Goal: Navigation & Orientation: Go to known website

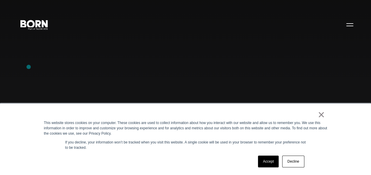
click at [29, 67] on div "Combining creative, content, and commerce to drive change. Imagine, build, and …" at bounding box center [185, 87] width 371 height 175
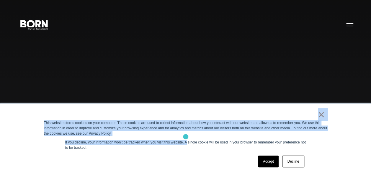
drag, startPoint x: 122, startPoint y: 116, endPoint x: 186, endPoint y: 137, distance: 67.1
click at [186, 137] on div "× This website stores cookies on your computer. These cookies are used to colle…" at bounding box center [185, 139] width 295 height 71
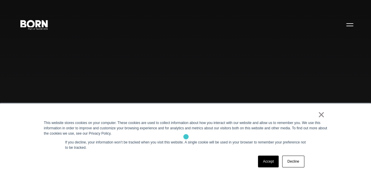
drag, startPoint x: 186, startPoint y: 137, endPoint x: 168, endPoint y: 152, distance: 23.3
click at [168, 152] on div "× This website stores cookies on your computer. These cookies are used to colle…" at bounding box center [185, 139] width 295 height 71
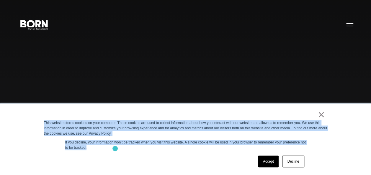
drag, startPoint x: 41, startPoint y: 122, endPoint x: 115, endPoint y: 149, distance: 79.4
click at [115, 149] on div "× This website stores cookies on your computer. These cookies are used to colle…" at bounding box center [185, 139] width 295 height 71
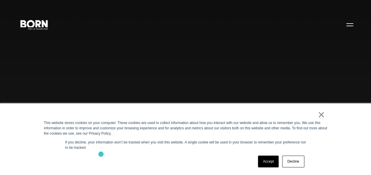
drag, startPoint x: 115, startPoint y: 149, endPoint x: 101, endPoint y: 154, distance: 15.4
click at [101, 154] on div "× This website stores cookies on your computer. These cookies are used to colle…" at bounding box center [185, 139] width 295 height 71
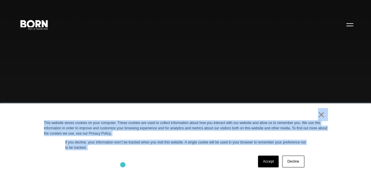
drag, startPoint x: 36, startPoint y: 120, endPoint x: 123, endPoint y: 165, distance: 97.9
click at [123, 165] on div "× This website stores cookies on your computer. These cookies are used to colle…" at bounding box center [185, 140] width 371 height 72
drag, startPoint x: 123, startPoint y: 165, endPoint x: 98, endPoint y: 156, distance: 26.2
click at [98, 156] on div "Accept Decline" at bounding box center [175, 161] width 262 height 15
click at [37, 126] on div "× This website stores cookies on your computer. These cookies are used to colle…" at bounding box center [185, 140] width 371 height 72
